Goal: Navigation & Orientation: Find specific page/section

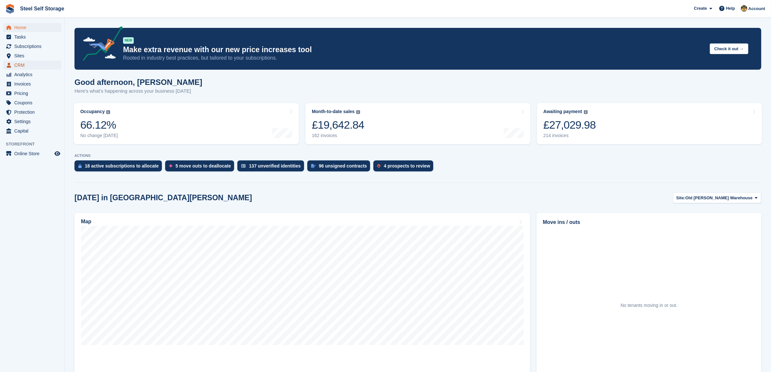
click at [28, 69] on span "CRM" at bounding box center [33, 65] width 39 height 9
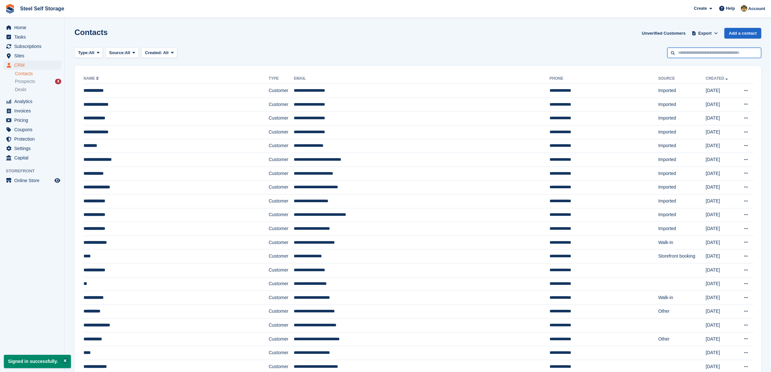
click at [690, 58] on input "text" at bounding box center [714, 53] width 94 height 11
type input "******"
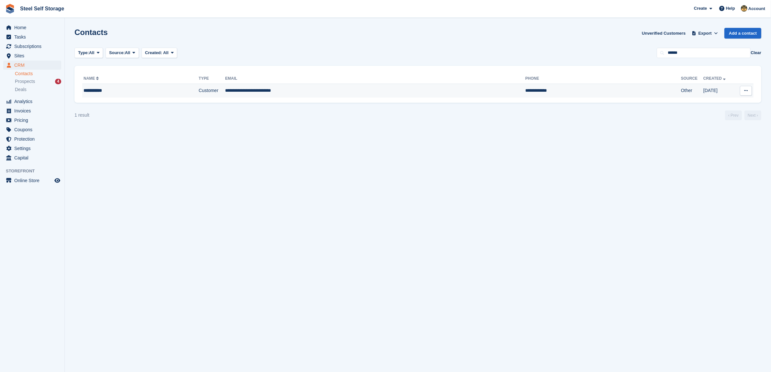
click at [681, 92] on td "Other" at bounding box center [692, 91] width 22 height 14
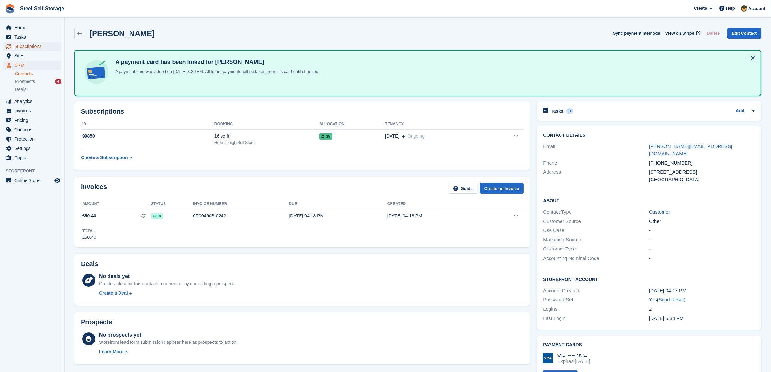
click at [30, 47] on span "Subscriptions" at bounding box center [33, 46] width 39 height 9
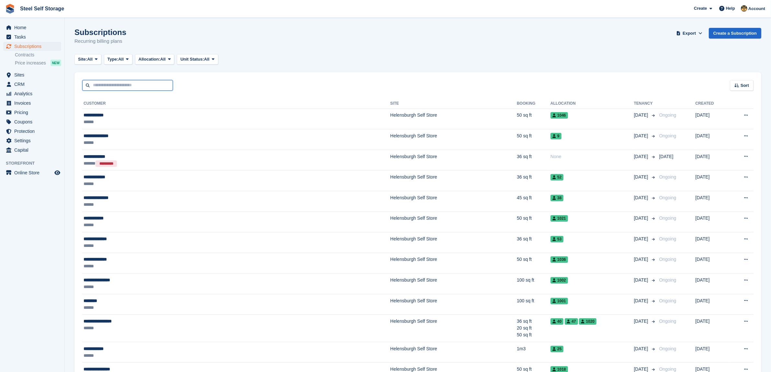
click at [120, 89] on input "text" at bounding box center [127, 85] width 91 height 11
type input "******"
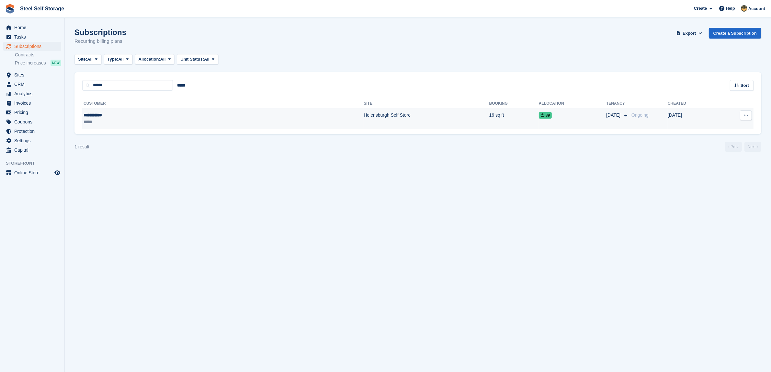
click at [363, 120] on td "Helensburgh Self Store" at bounding box center [425, 118] width 125 height 20
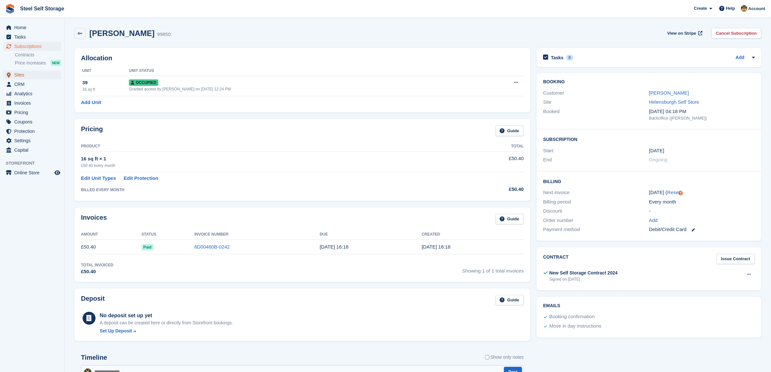
click at [18, 77] on span "Sites" at bounding box center [33, 74] width 39 height 9
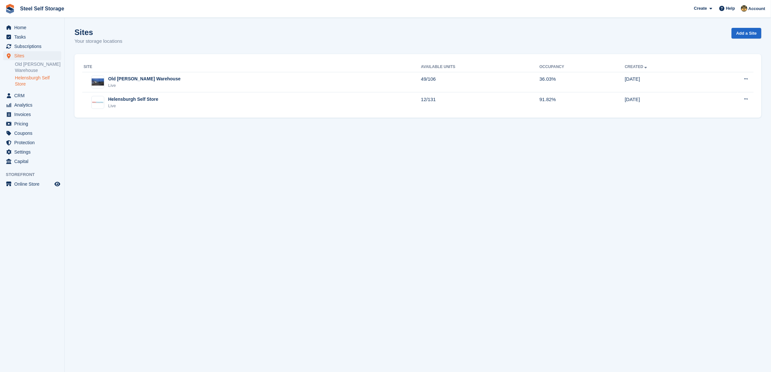
click at [28, 82] on link "Helensburgh Self Store" at bounding box center [38, 81] width 46 height 12
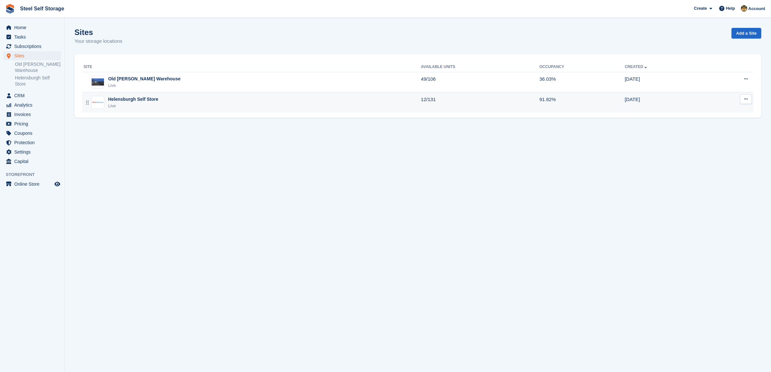
click at [277, 97] on div "Helensburgh Self Store Live" at bounding box center [252, 102] width 337 height 13
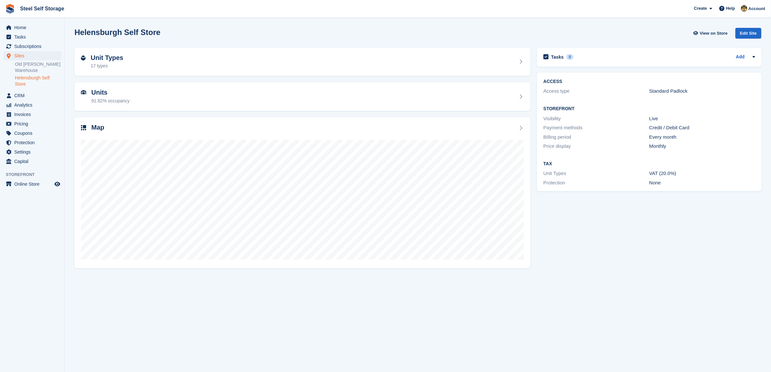
click at [591, 239] on div "Tasks 0 Add No tasks related to Helensburgh Self Store ACCESS Access type Stand…" at bounding box center [648, 157] width 231 height 226
click at [33, 162] on span "Capital" at bounding box center [33, 161] width 39 height 9
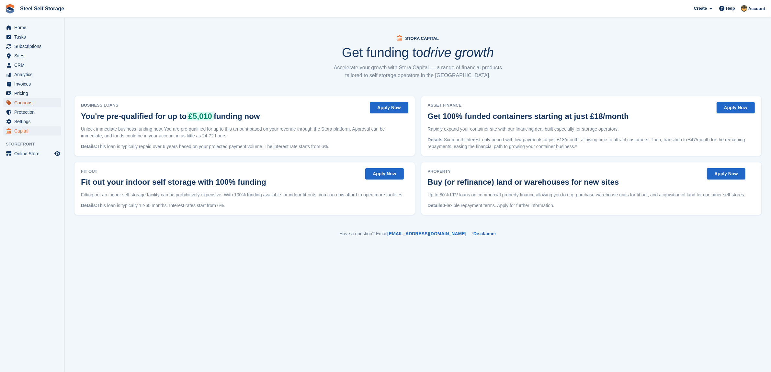
click at [26, 102] on span "Coupons" at bounding box center [33, 102] width 39 height 9
